Goal: Task Accomplishment & Management: Use online tool/utility

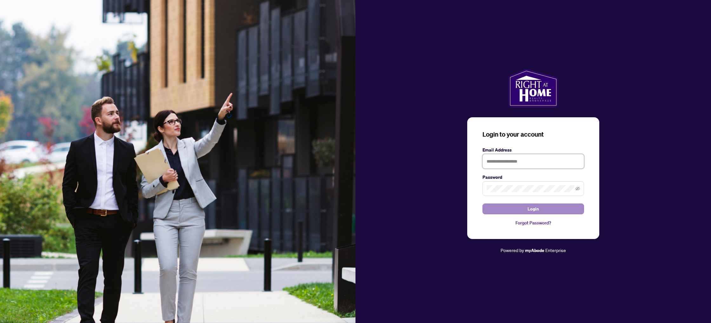
type input "**********"
click at [510, 212] on button "Login" at bounding box center [533, 209] width 102 height 11
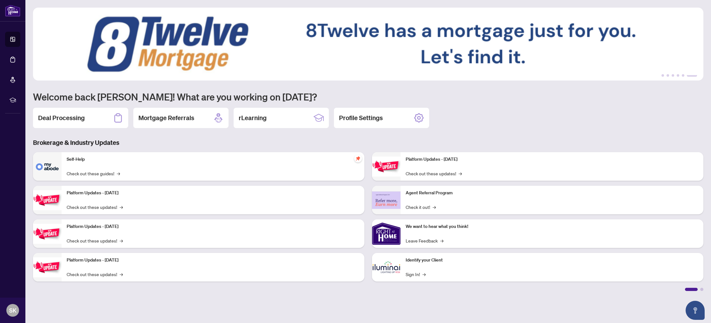
click at [82, 118] on h2 "Deal Processing" at bounding box center [61, 118] width 47 height 9
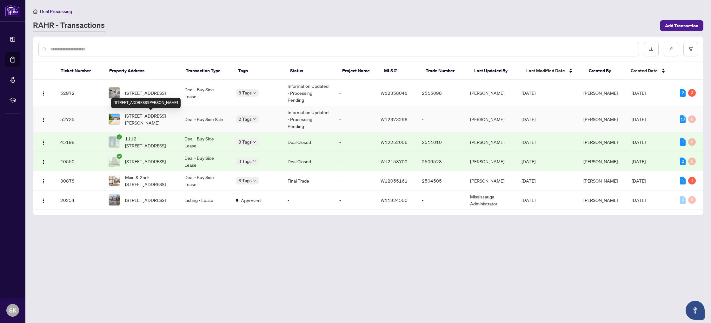
click at [159, 115] on span "[STREET_ADDRESS][PERSON_NAME]" at bounding box center [149, 119] width 49 height 14
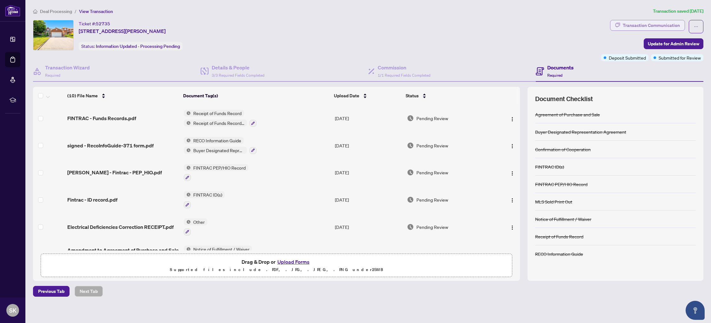
click at [650, 25] on div "Transaction Communication" at bounding box center [651, 25] width 57 height 10
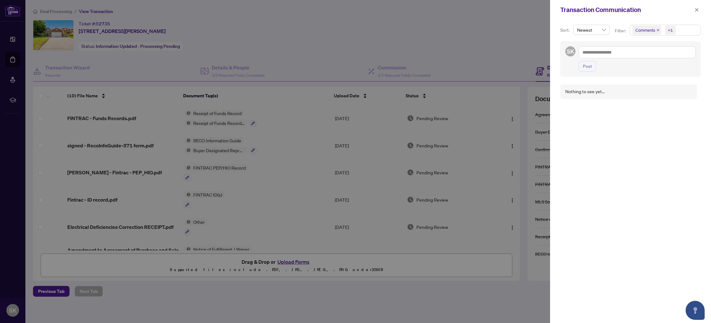
click at [696, 8] on icon "close" at bounding box center [696, 10] width 4 height 4
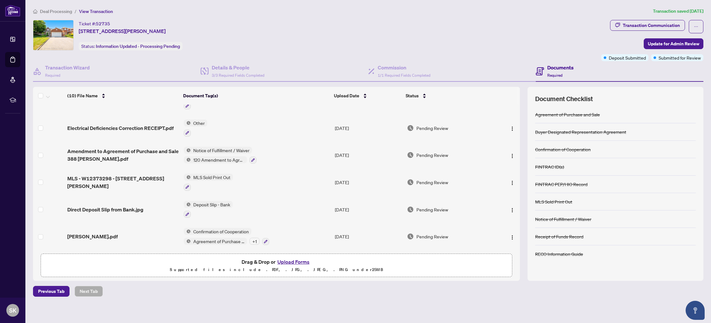
scroll to position [124, 0]
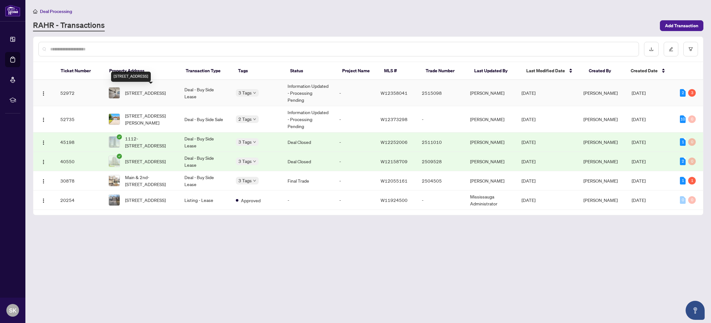
click at [148, 96] on span "[STREET_ADDRESS]" at bounding box center [145, 92] width 41 height 7
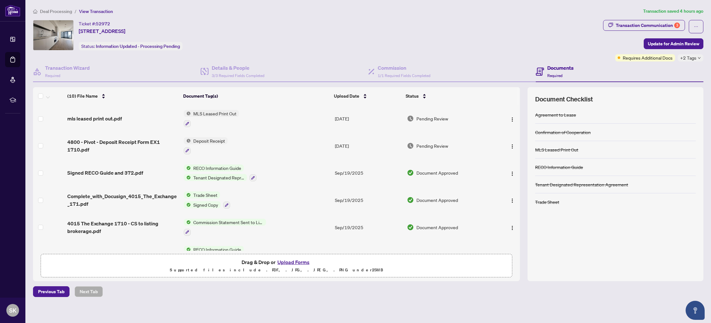
click at [700, 58] on icon "down" at bounding box center [698, 57] width 3 height 3
drag, startPoint x: 571, startPoint y: 45, endPoint x: 580, endPoint y: 43, distance: 9.2
click at [573, 44] on div "Ticket #: 52972 [STREET_ADDRESS] Status: Information Updated - Processing Pendi…" at bounding box center [316, 35] width 567 height 30
click at [648, 27] on div "Transaction Communication 3" at bounding box center [648, 25] width 64 height 10
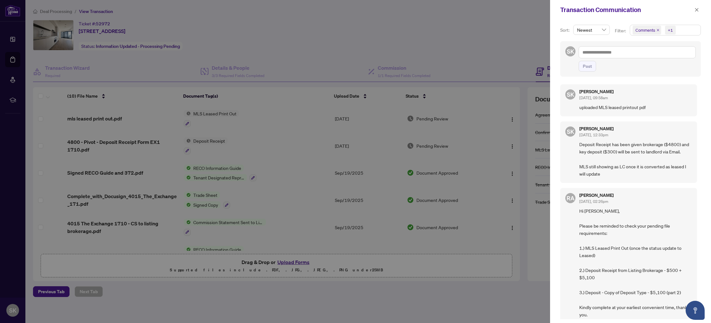
drag, startPoint x: 609, startPoint y: 117, endPoint x: 442, endPoint y: 55, distance: 178.1
click at [601, 118] on div "SK [PERSON_NAME] [DATE], 09:58am uploaded MLS leased printout pdf SK [PERSON_NA…" at bounding box center [630, 200] width 141 height 239
click at [433, 51] on div at bounding box center [355, 161] width 711 height 323
